Goal: Task Accomplishment & Management: Manage account settings

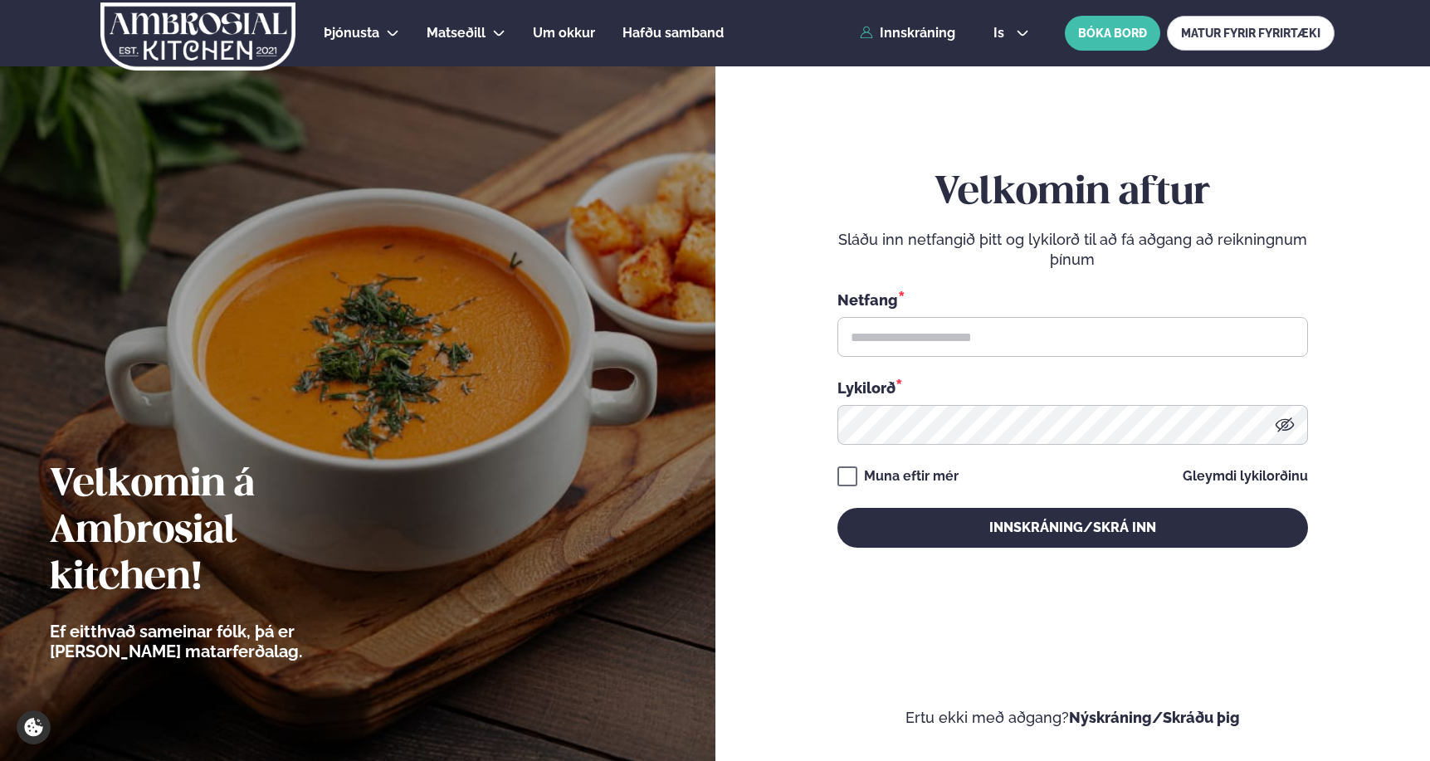
click at [977, 320] on input "text" at bounding box center [1072, 337] width 470 height 40
type input "**********"
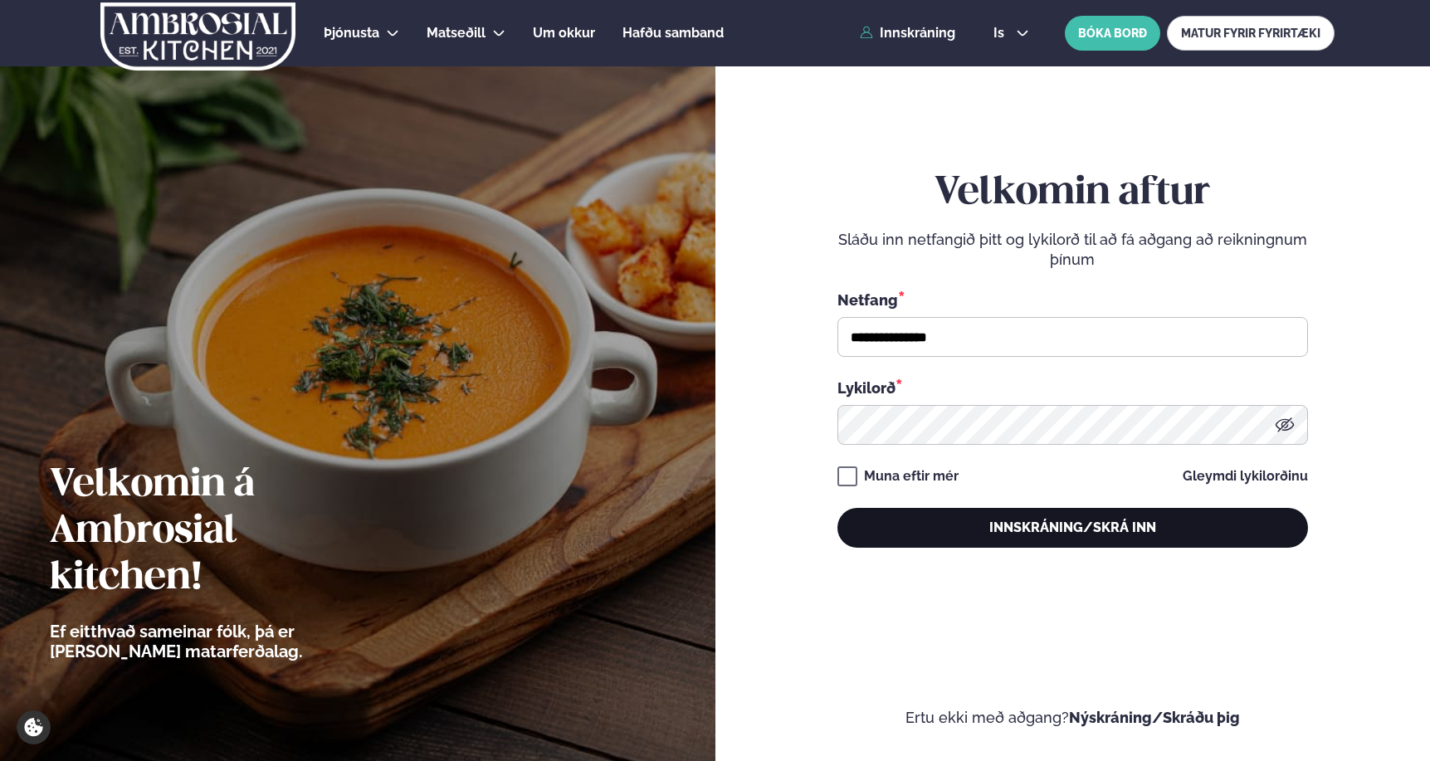
click at [923, 518] on button "Innskráning/Skrá inn" at bounding box center [1072, 528] width 470 height 40
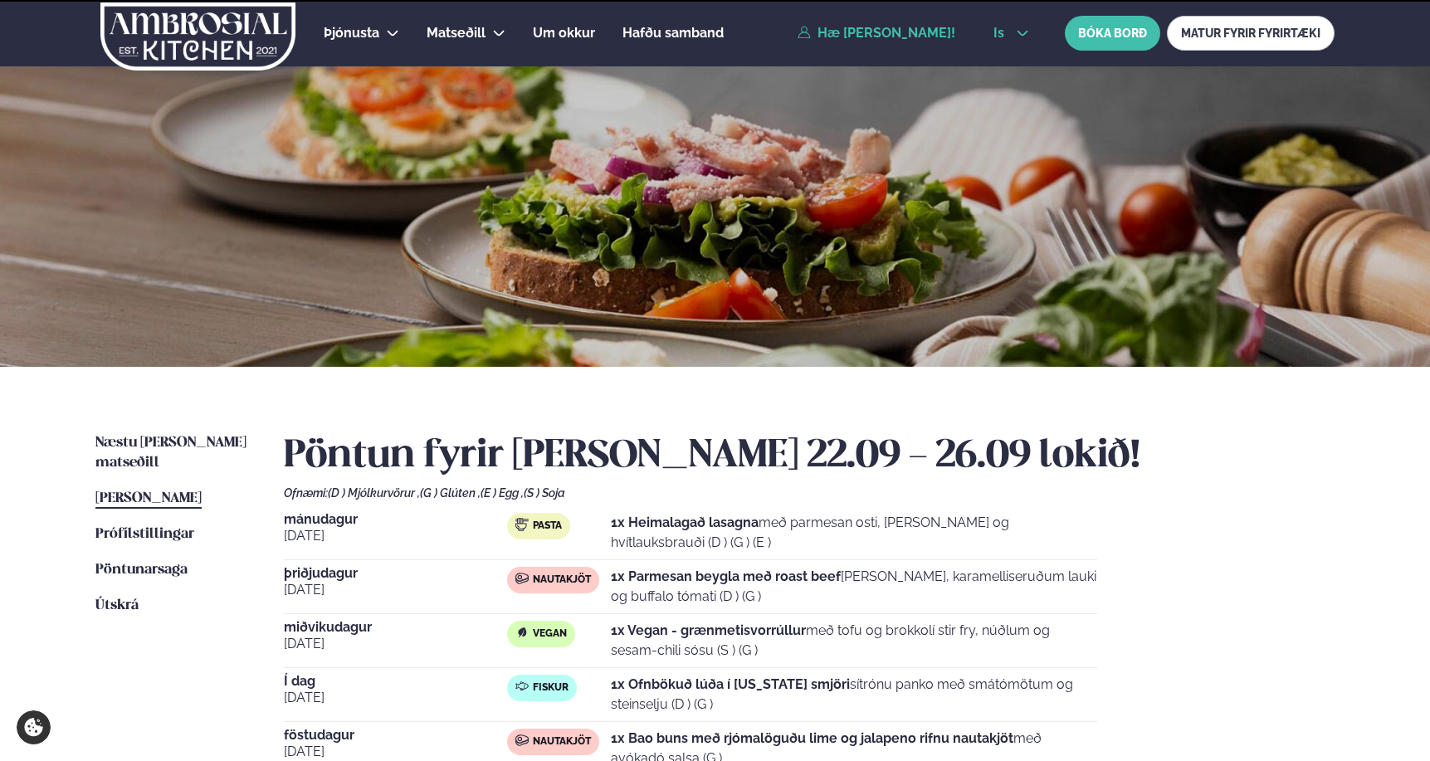
click at [1008, 33] on button "is" at bounding box center [1011, 33] width 62 height 13
click at [1013, 66] on link "en" at bounding box center [1011, 62] width 62 height 33
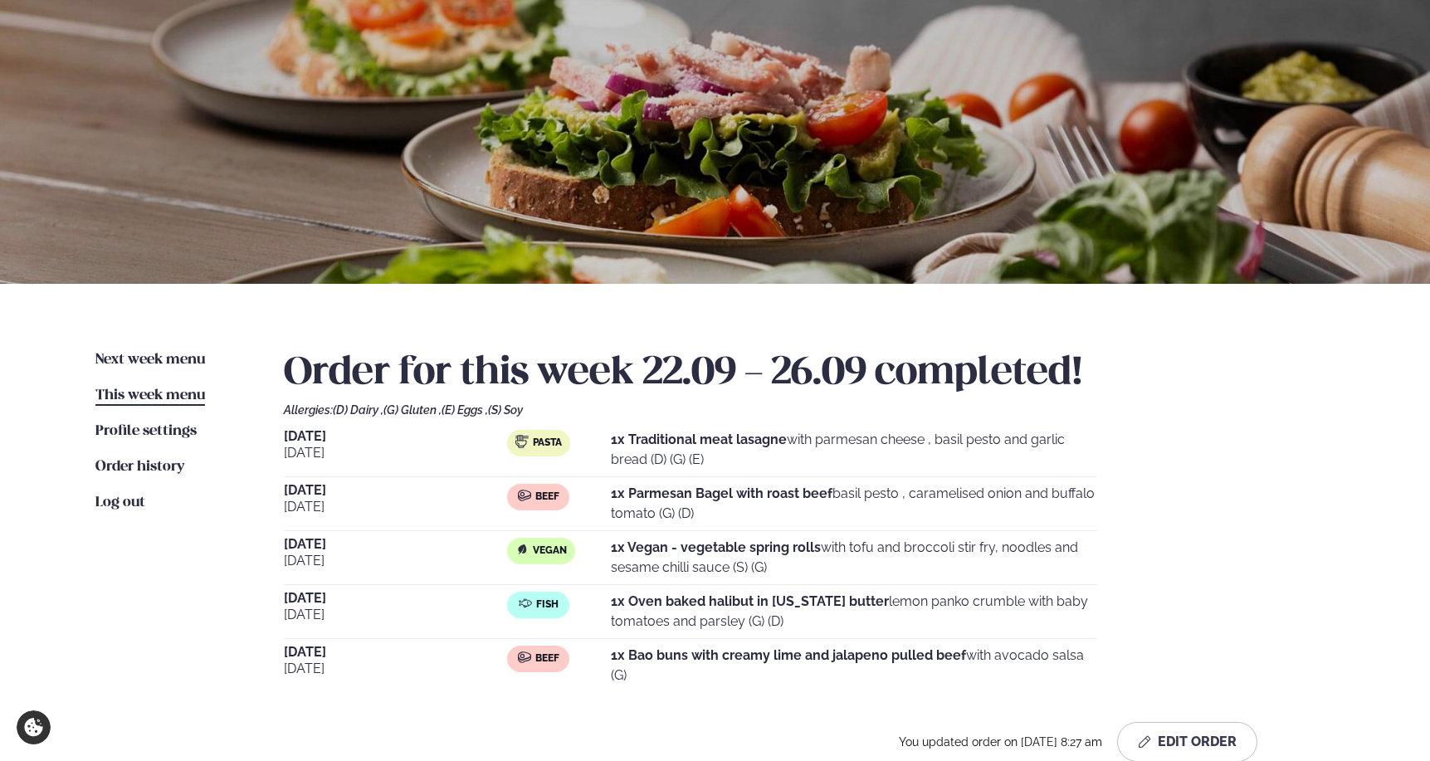
scroll to position [95, 0]
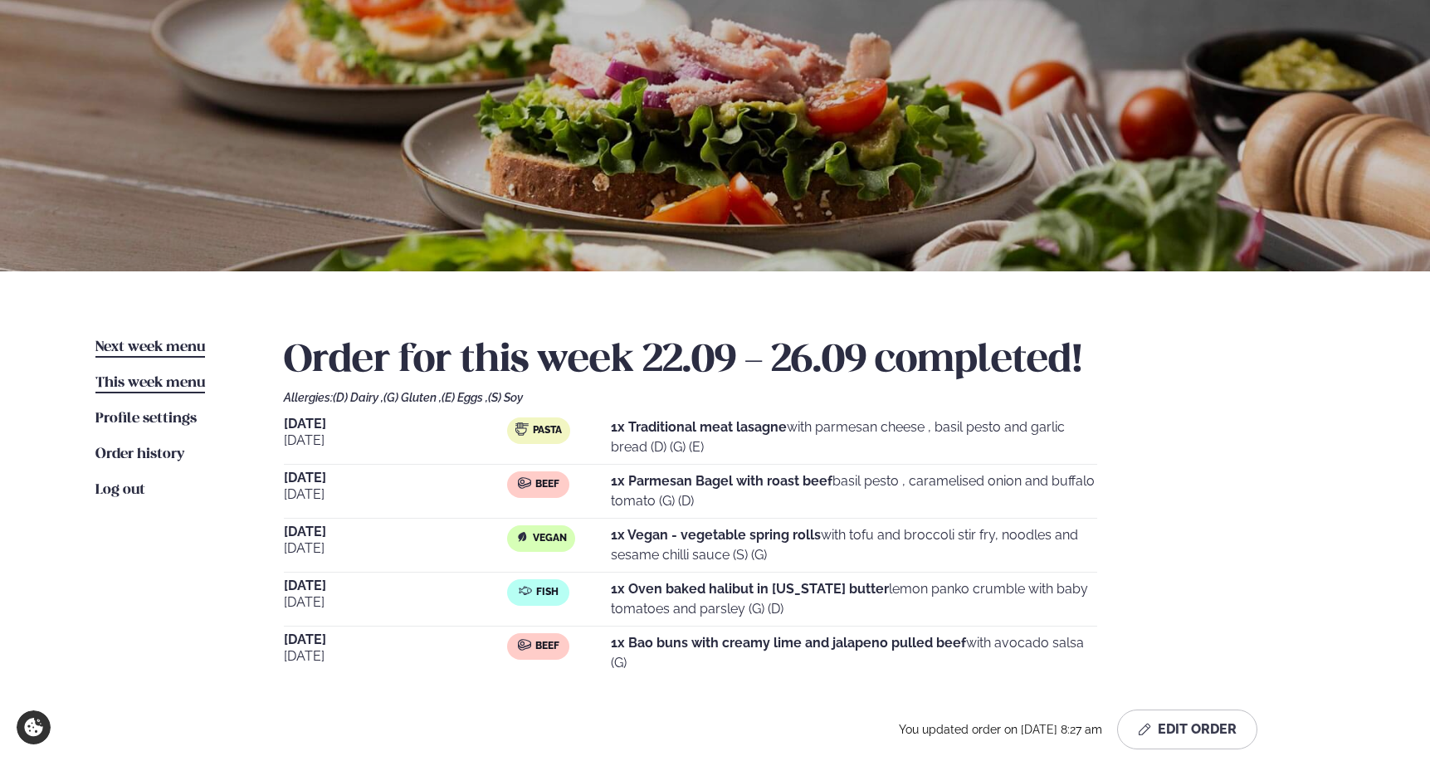
click at [181, 343] on span "Next week menu" at bounding box center [150, 347] width 110 height 14
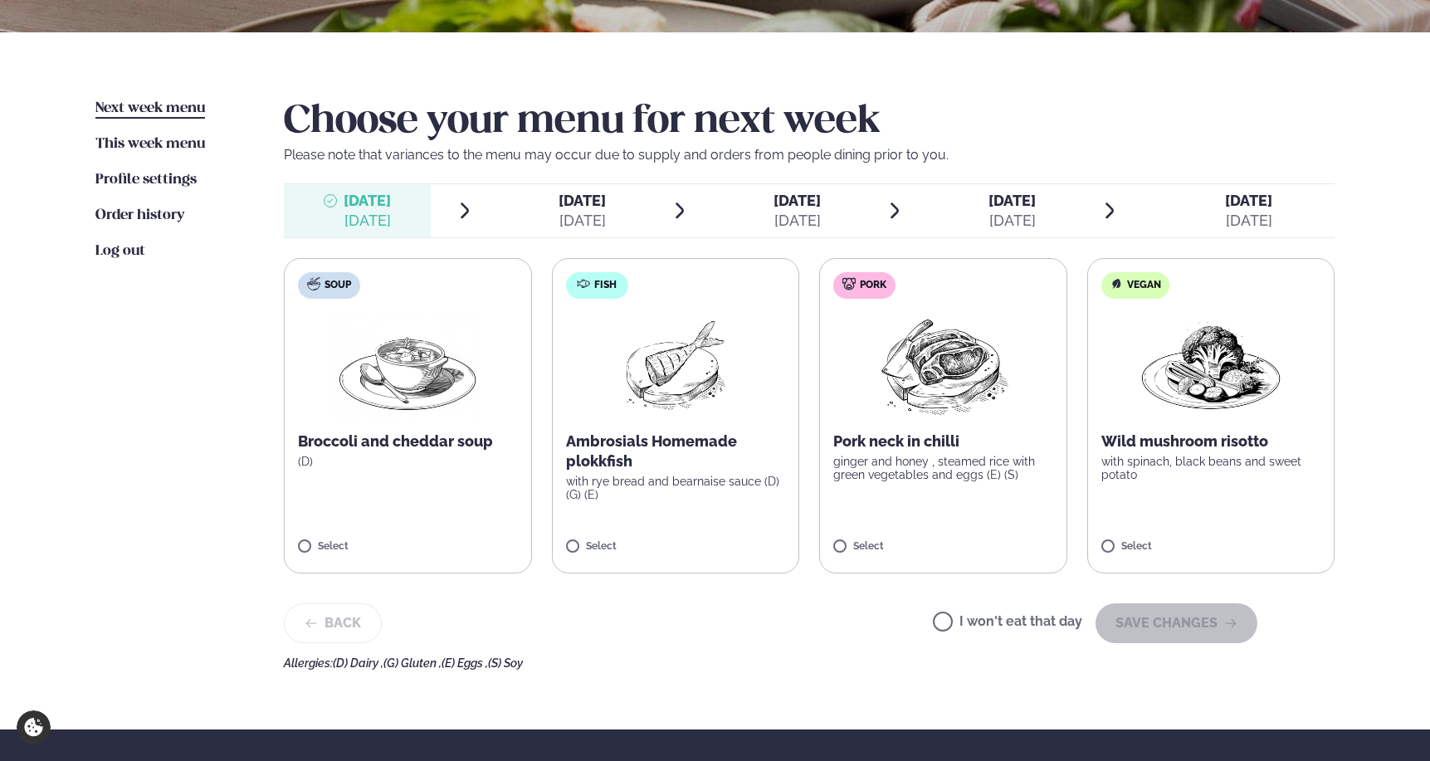
scroll to position [345, 0]
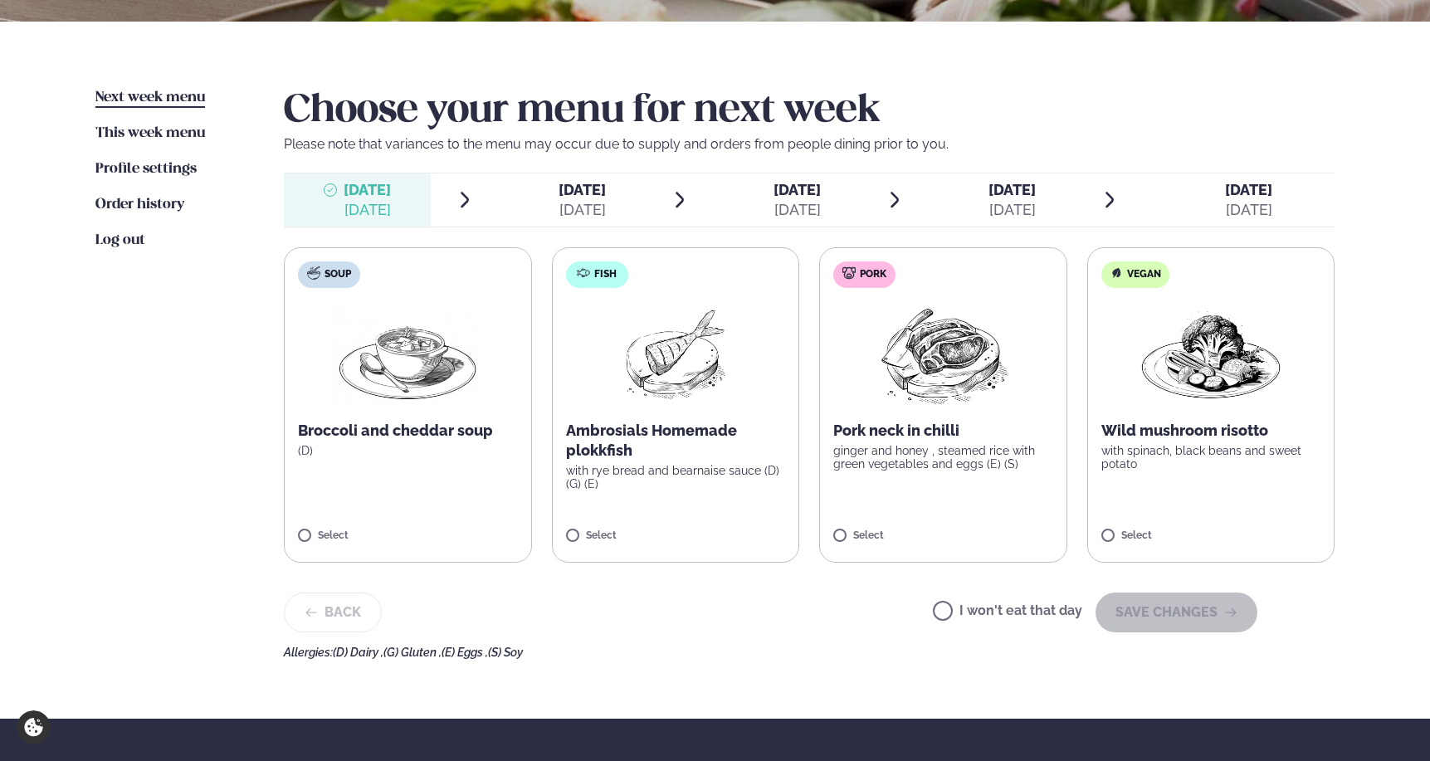
click at [1198, 461] on p "with spinach, black beans and sweet potato" at bounding box center [1211, 457] width 220 height 27
click at [1143, 621] on button "SAVE CHANGES" at bounding box center [1176, 612] width 162 height 40
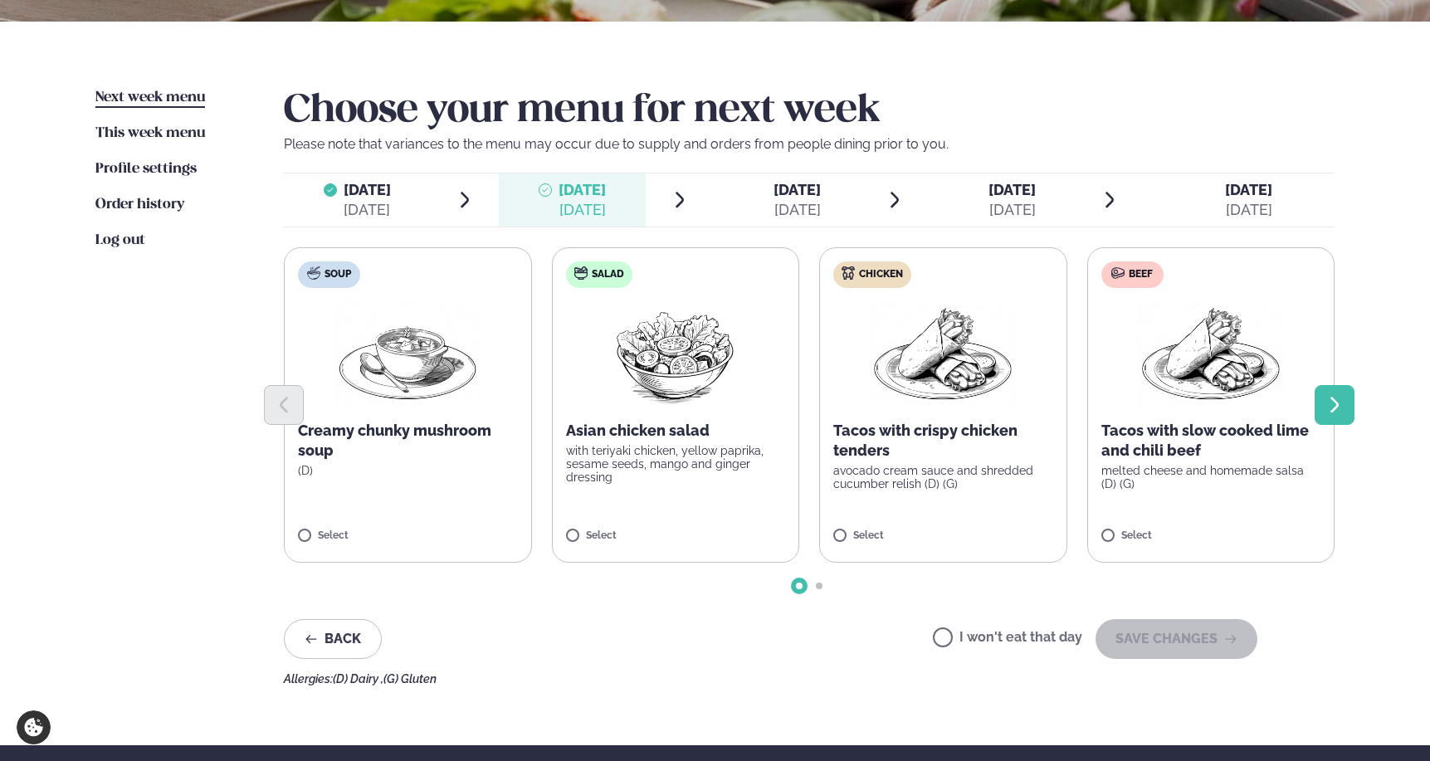
click at [1335, 397] on icon "Next slide" at bounding box center [1334, 405] width 20 height 20
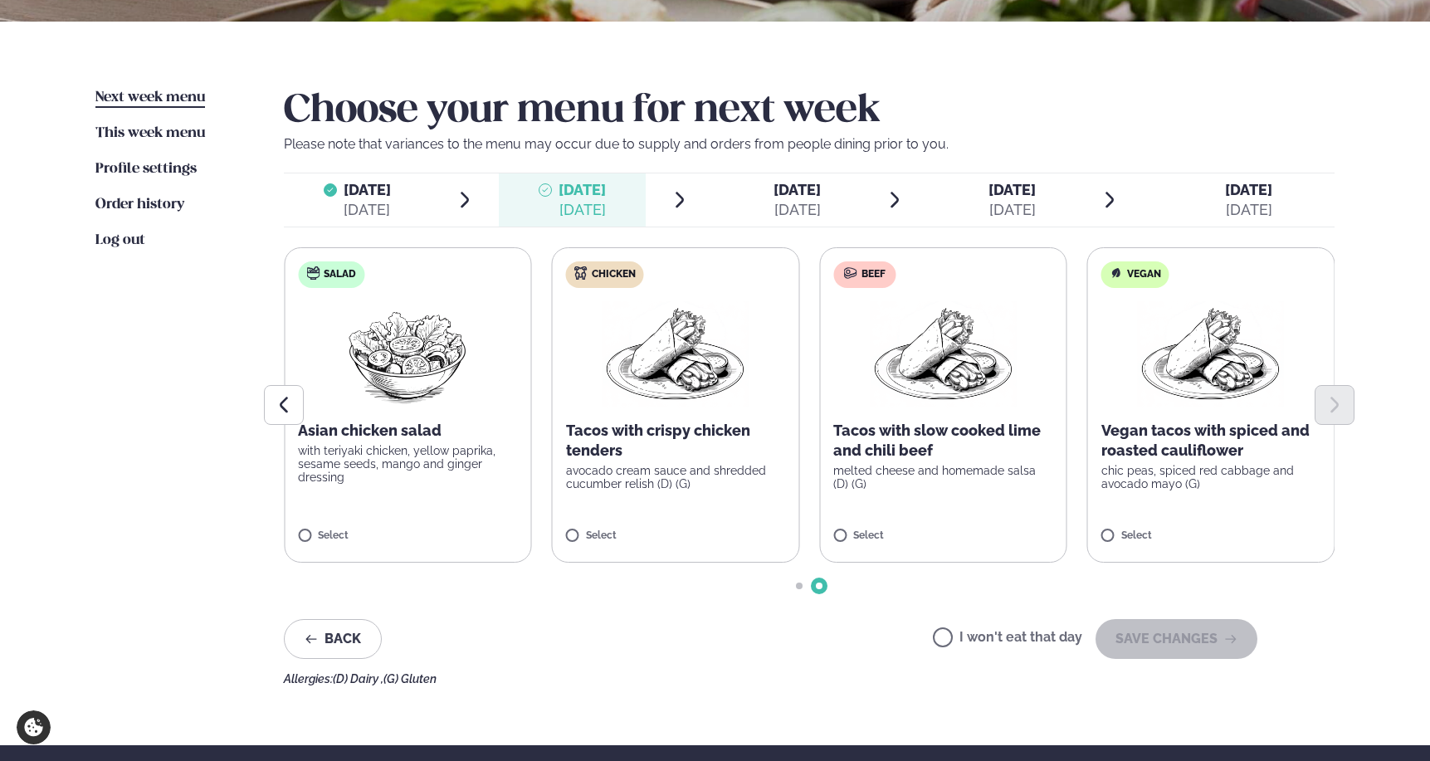
click at [948, 431] on p "Tacos with slow cooked lime and chili beef" at bounding box center [943, 441] width 220 height 40
click at [855, 525] on label "Beef Tacos with slow cooked lime and chili beef melted cheese and homemade sals…" at bounding box center [943, 404] width 248 height 315
click at [1155, 641] on button "SAVE CHANGES" at bounding box center [1176, 639] width 162 height 40
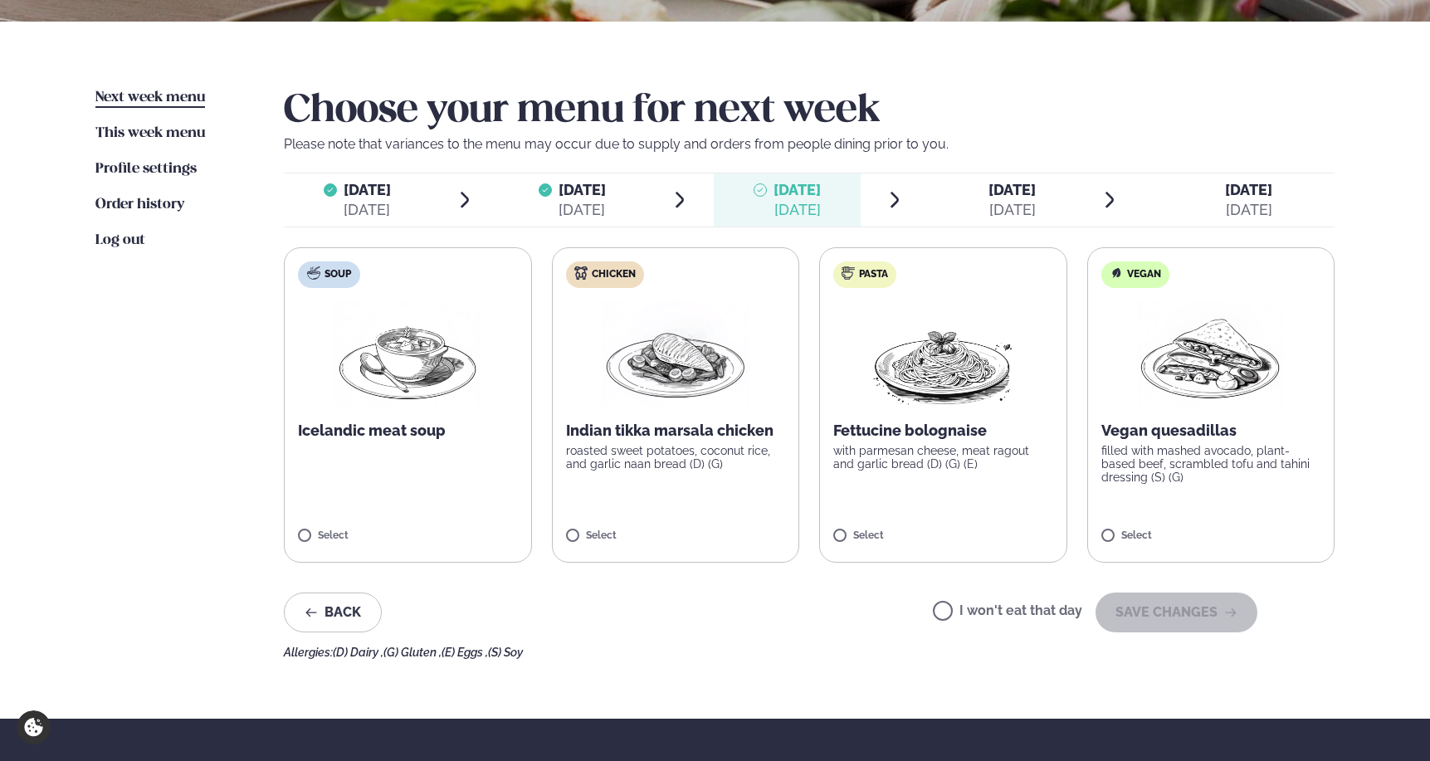
click at [713, 514] on label "Chicken Indian tikka marsala chicken roasted sweet potatoes, coconut rice, and …" at bounding box center [676, 404] width 248 height 315
click at [1154, 615] on button "SAVE CHANGES" at bounding box center [1176, 612] width 162 height 40
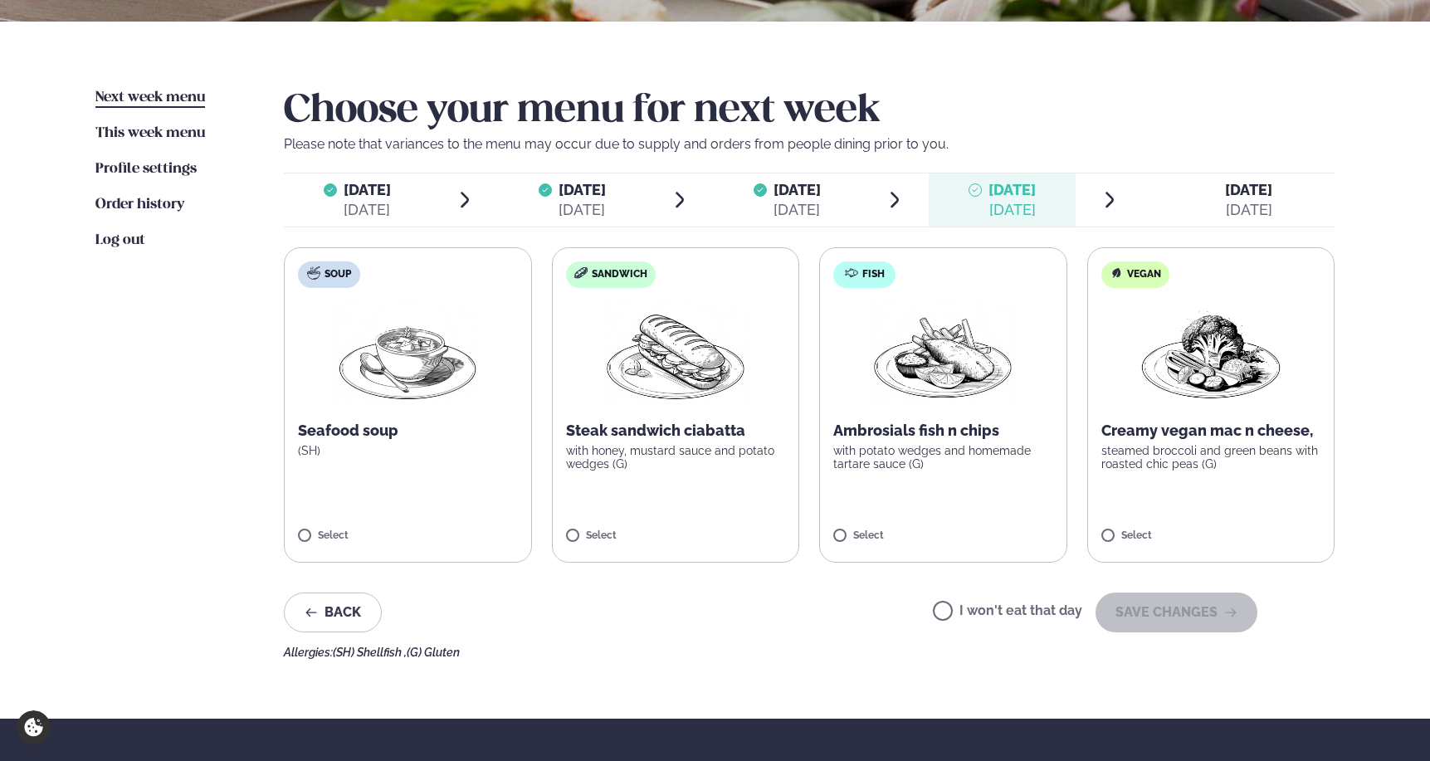
click at [756, 470] on p "with honey, mustard sauce and potato wedges (G)" at bounding box center [676, 457] width 220 height 27
click at [1126, 597] on button "SAVE CHANGES" at bounding box center [1176, 612] width 162 height 40
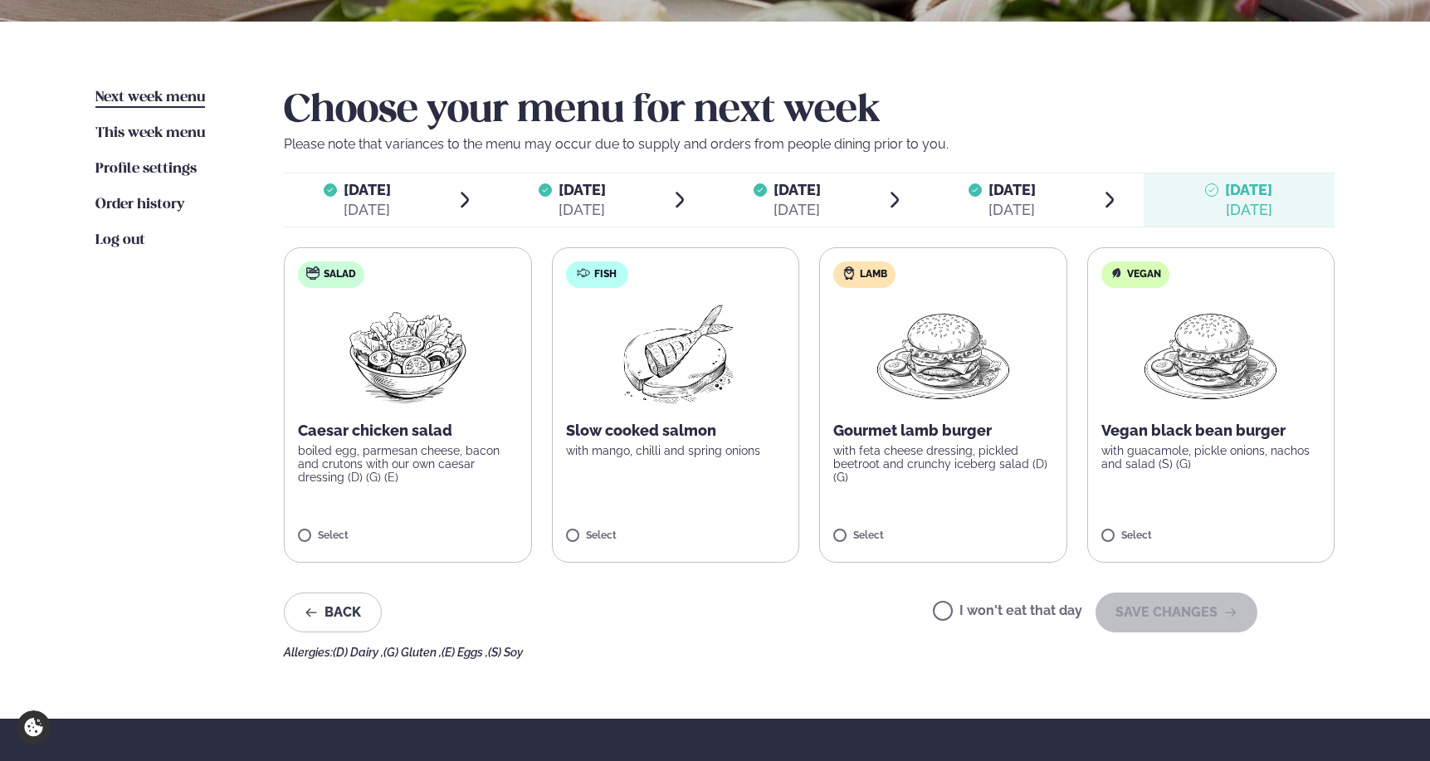
click at [763, 485] on label "Fish Slow cooked salmon with mango, chilli and spring onions Select" at bounding box center [676, 404] width 248 height 315
click at [1138, 619] on button "SAVE CHANGES" at bounding box center [1176, 612] width 162 height 40
